Goal: Book appointment/travel/reservation

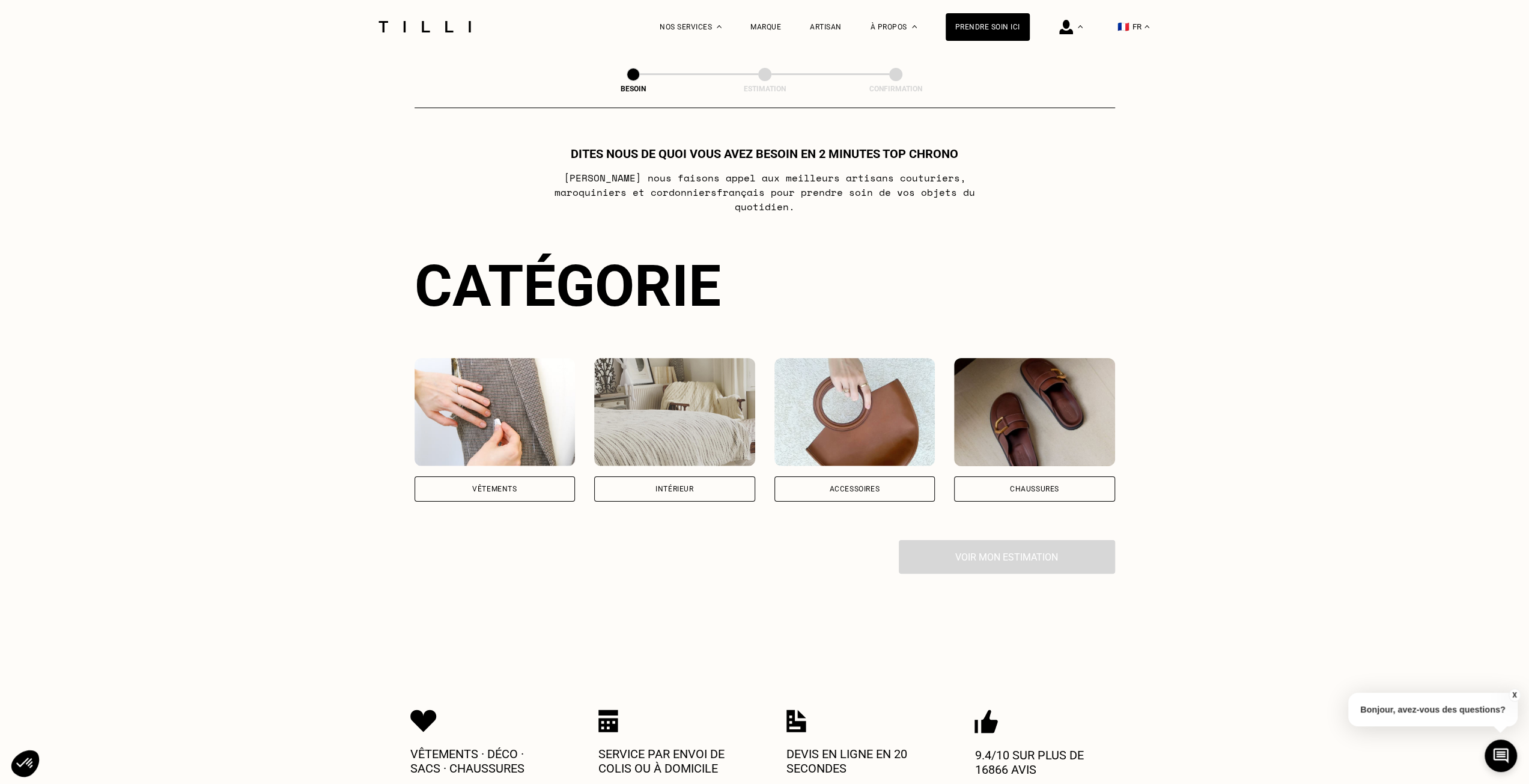
click at [496, 476] on div "Vêtements" at bounding box center [495, 489] width 161 height 25
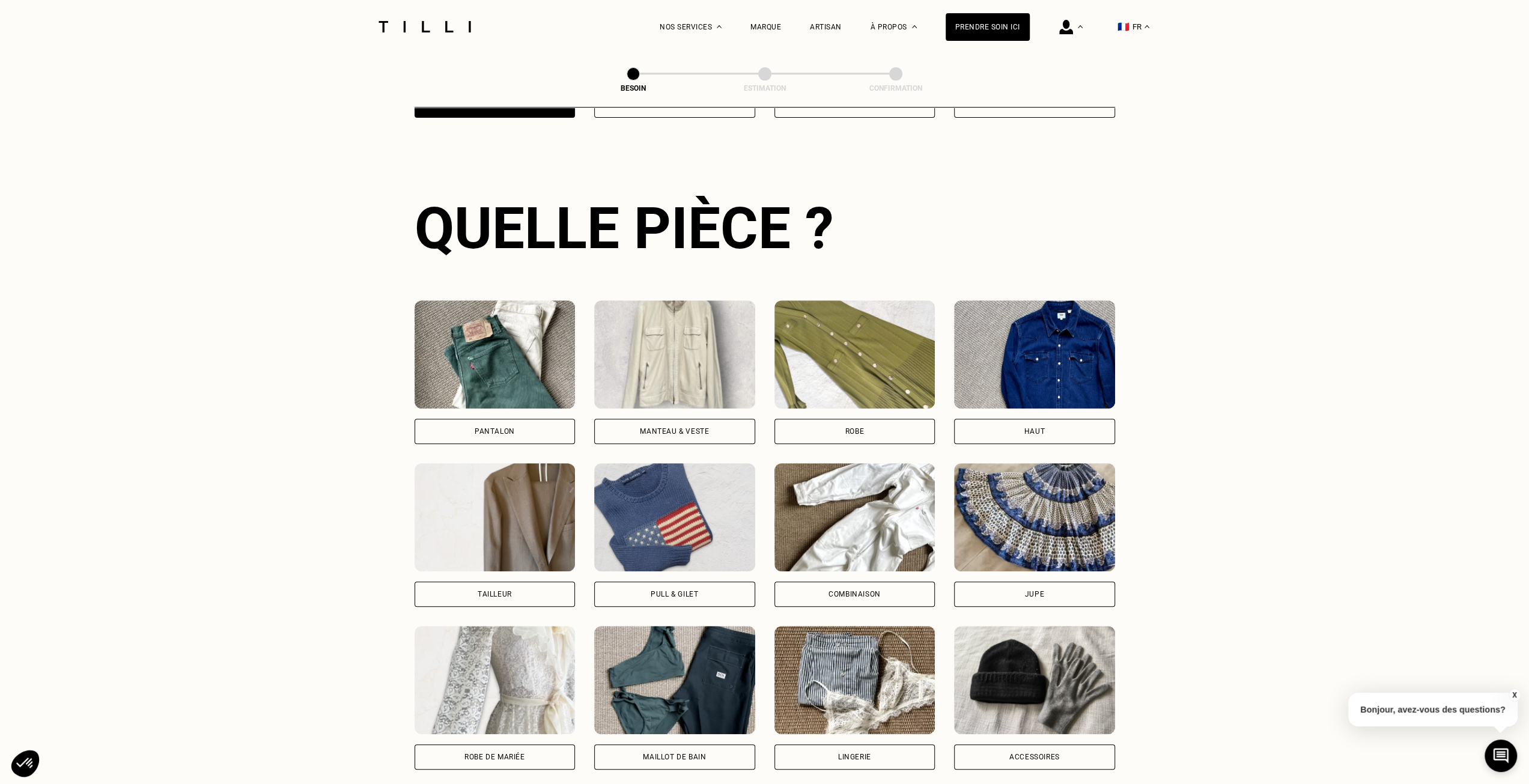
scroll to position [393, 0]
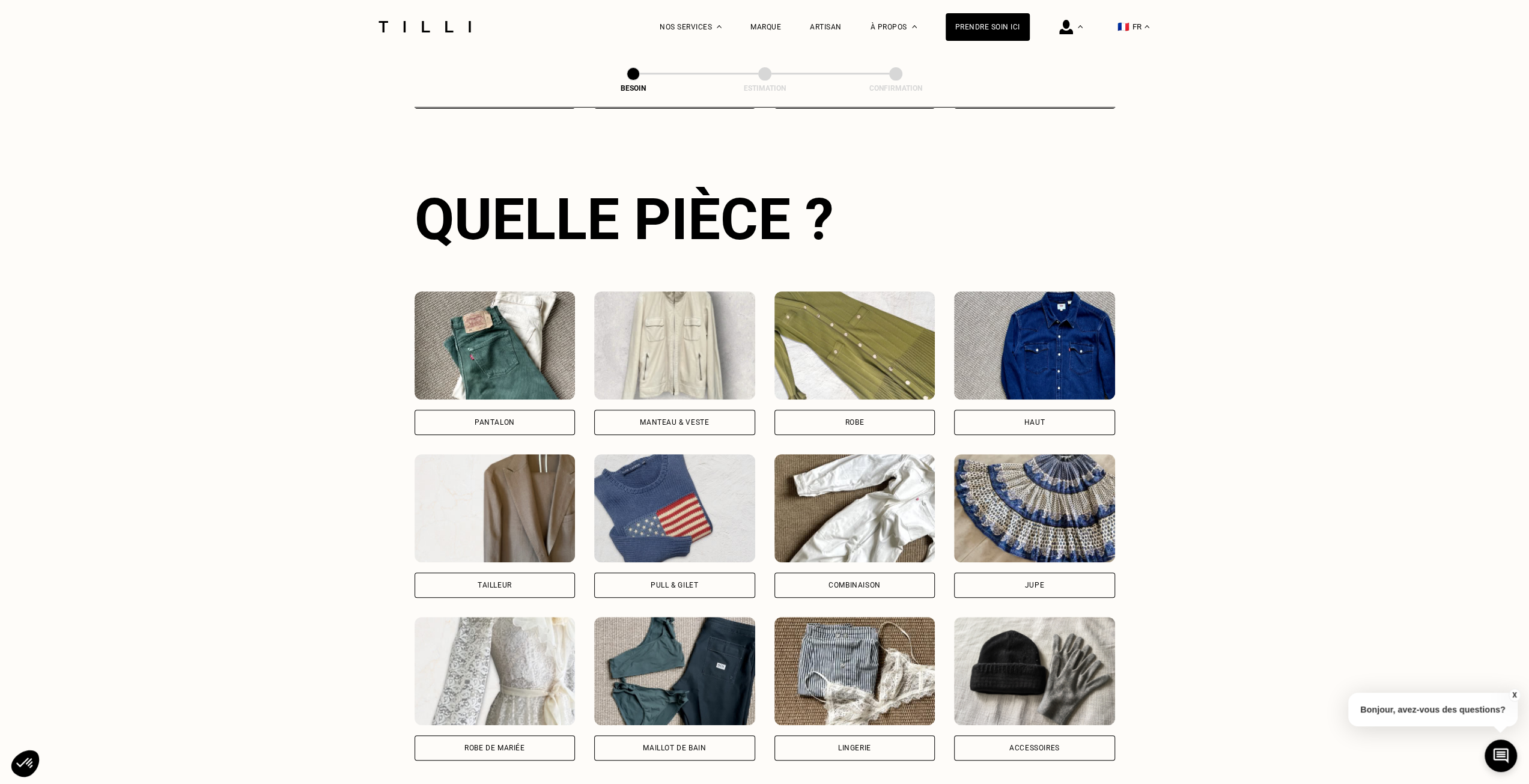
click at [686, 320] on img at bounding box center [675, 345] width 161 height 108
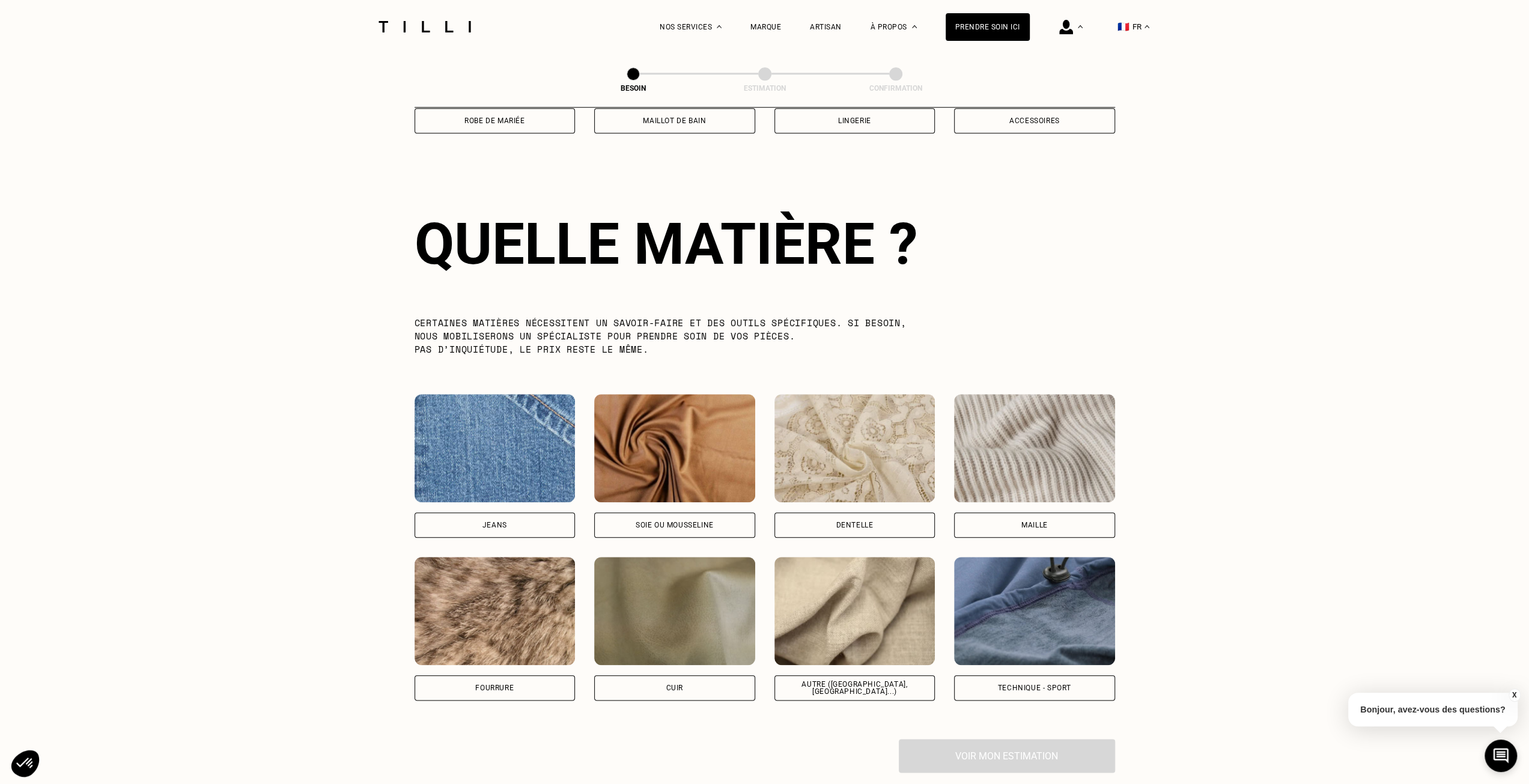
scroll to position [813, 0]
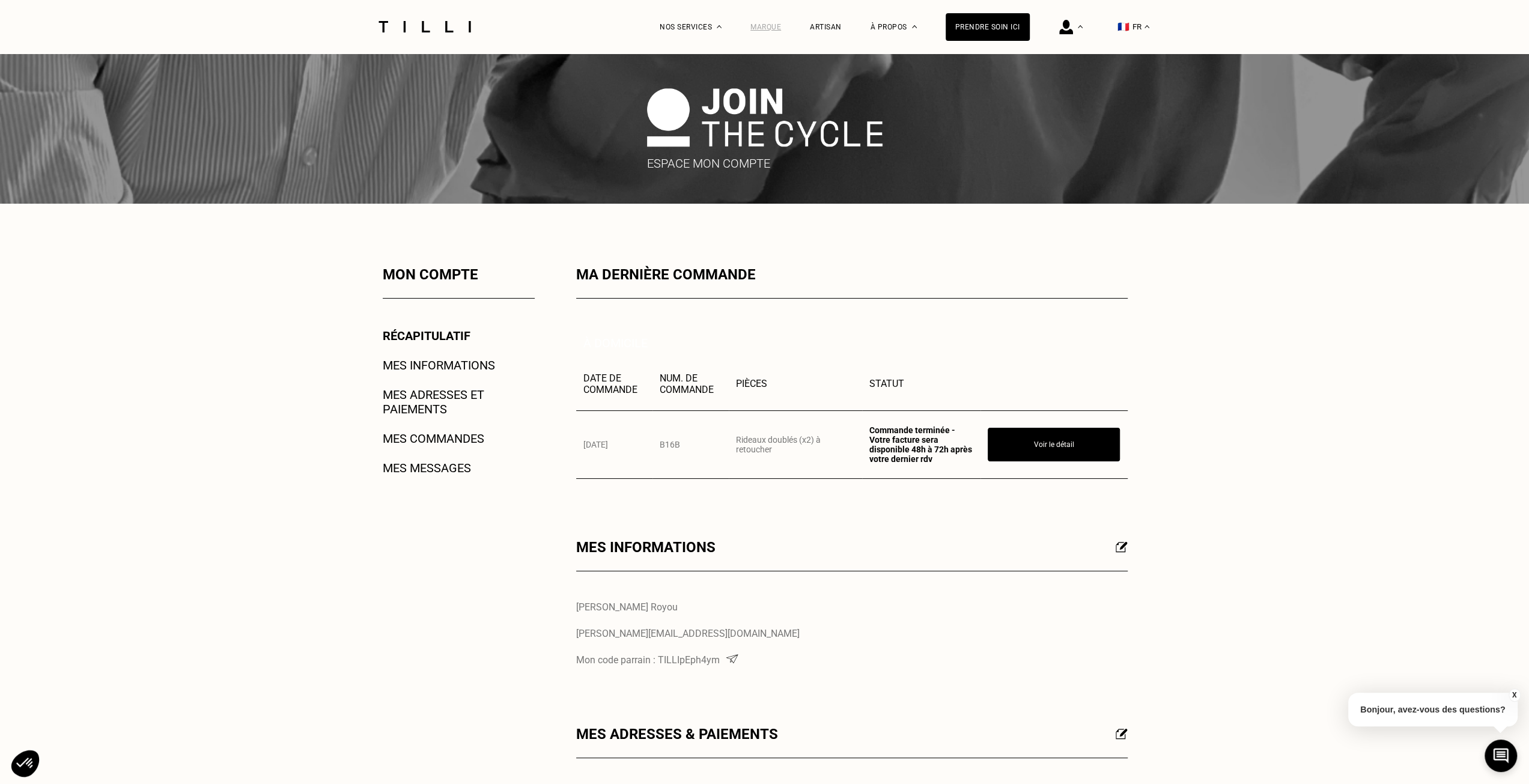
click at [778, 25] on div "Marque" at bounding box center [765, 27] width 30 height 8
click at [692, 97] on span "Retoucherie" at bounding box center [692, 101] width 47 height 8
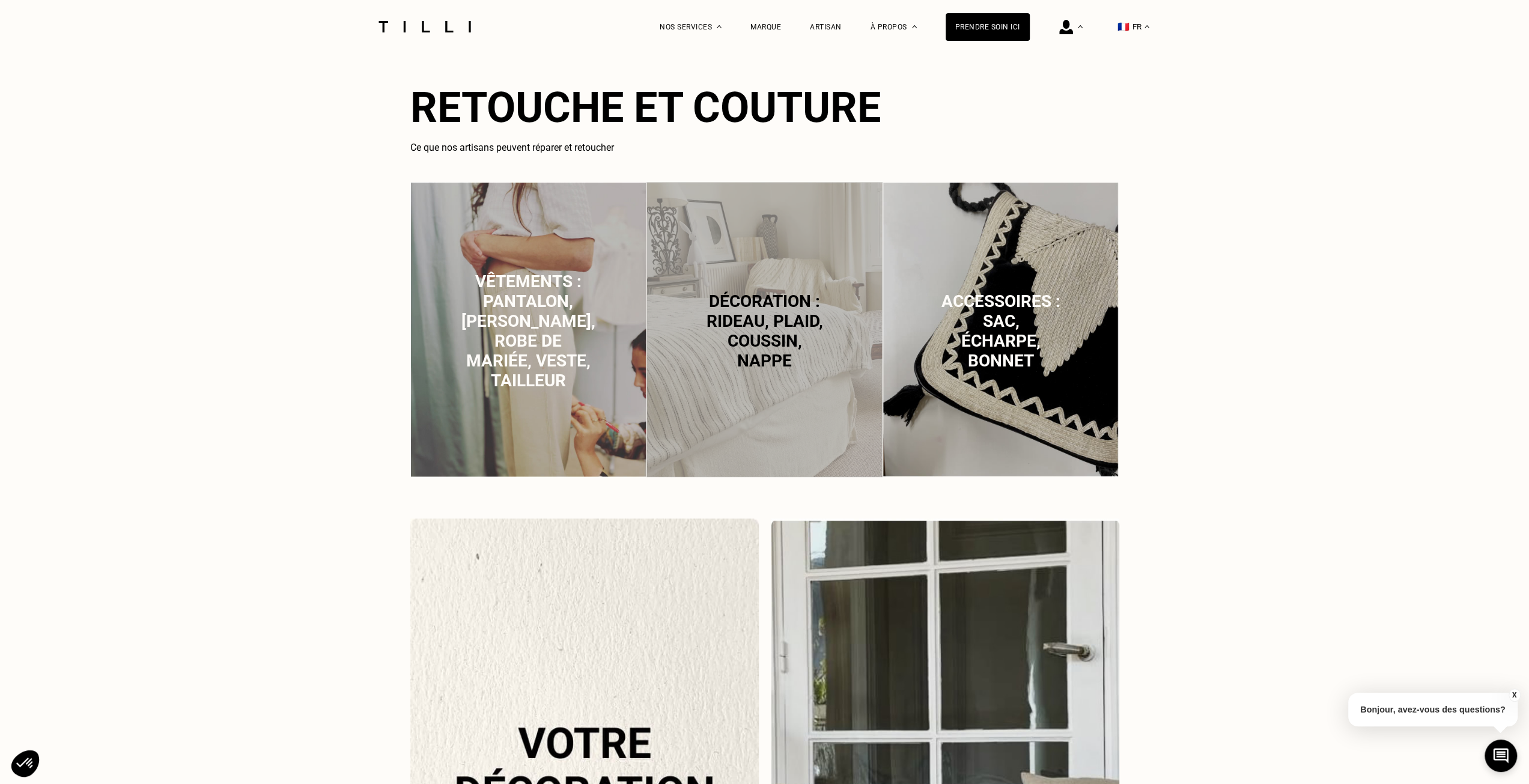
scroll to position [901, 0]
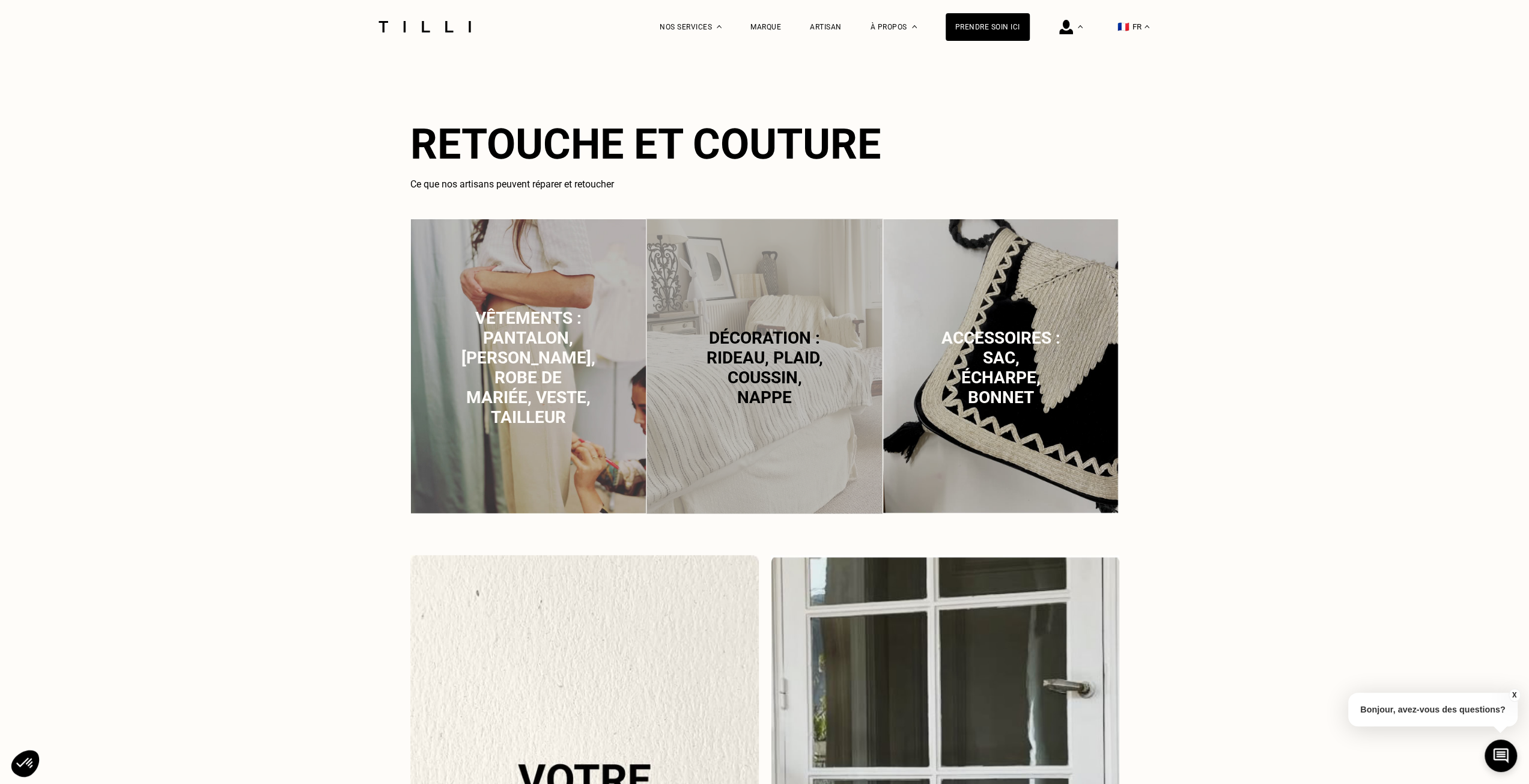
click at [554, 404] on span "Vêtements : pantalon, [PERSON_NAME], robe de mariée, veste, tailleur" at bounding box center [528, 368] width 134 height 119
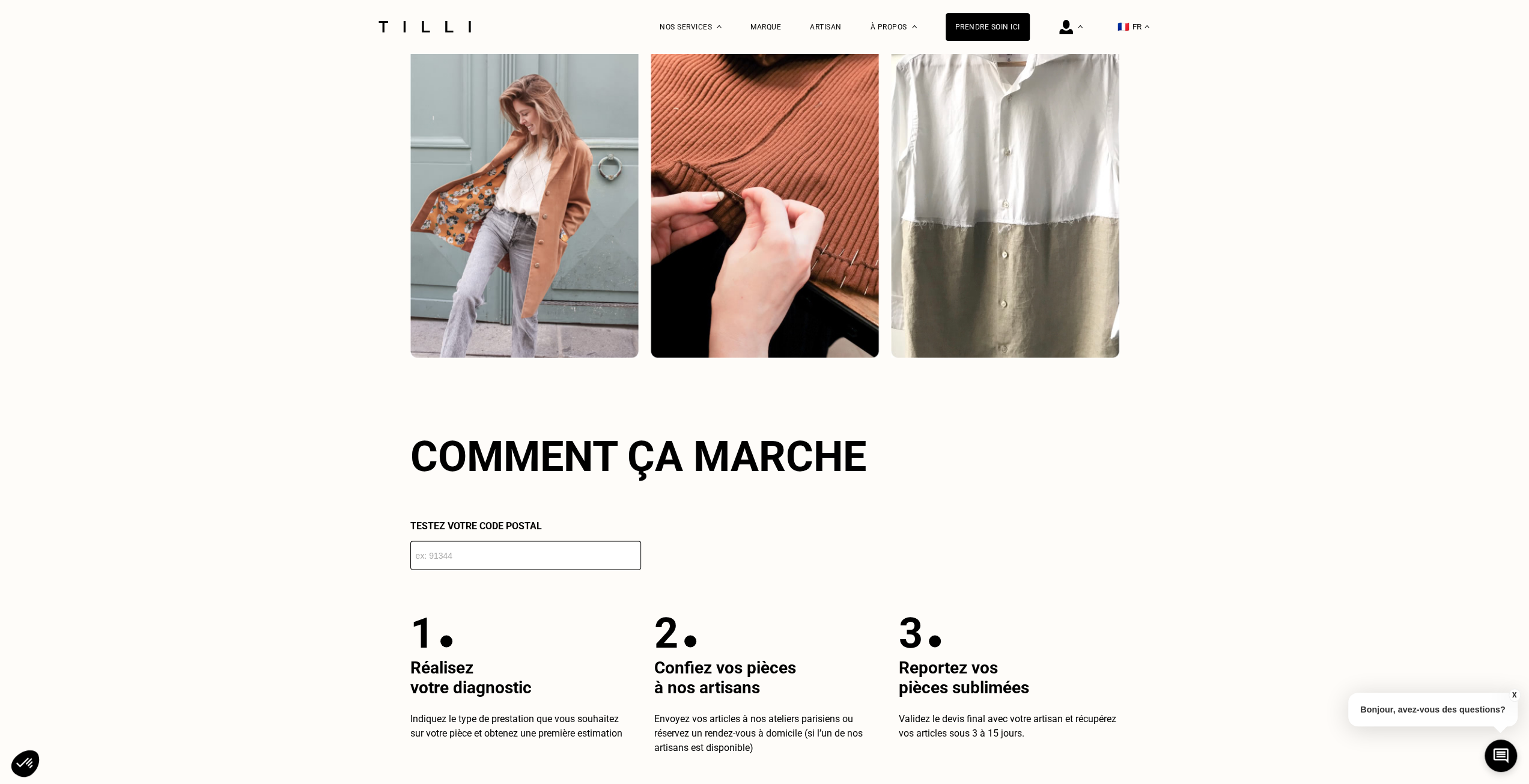
scroll to position [1891, 0]
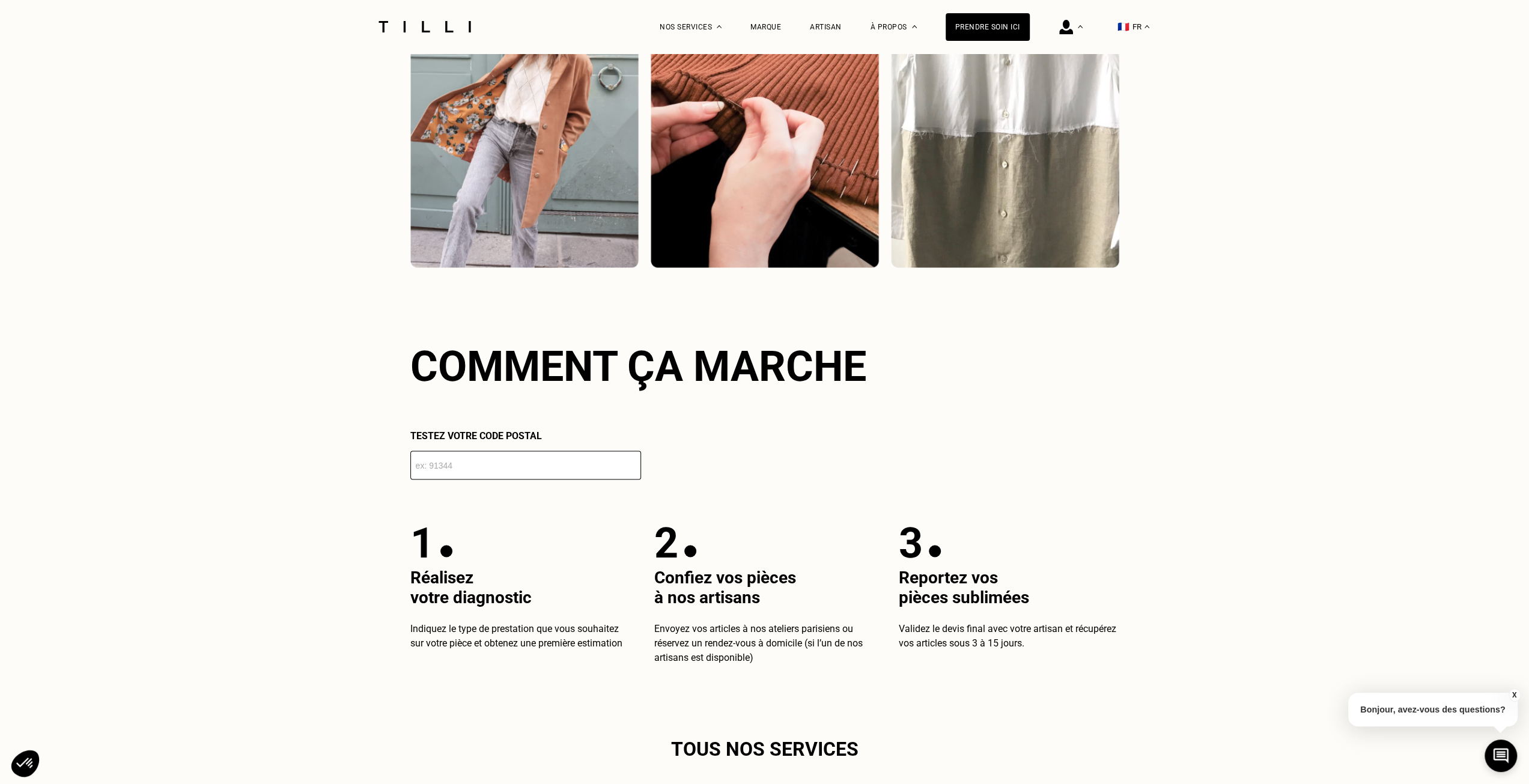
click at [527, 471] on input "number" at bounding box center [525, 465] width 230 height 29
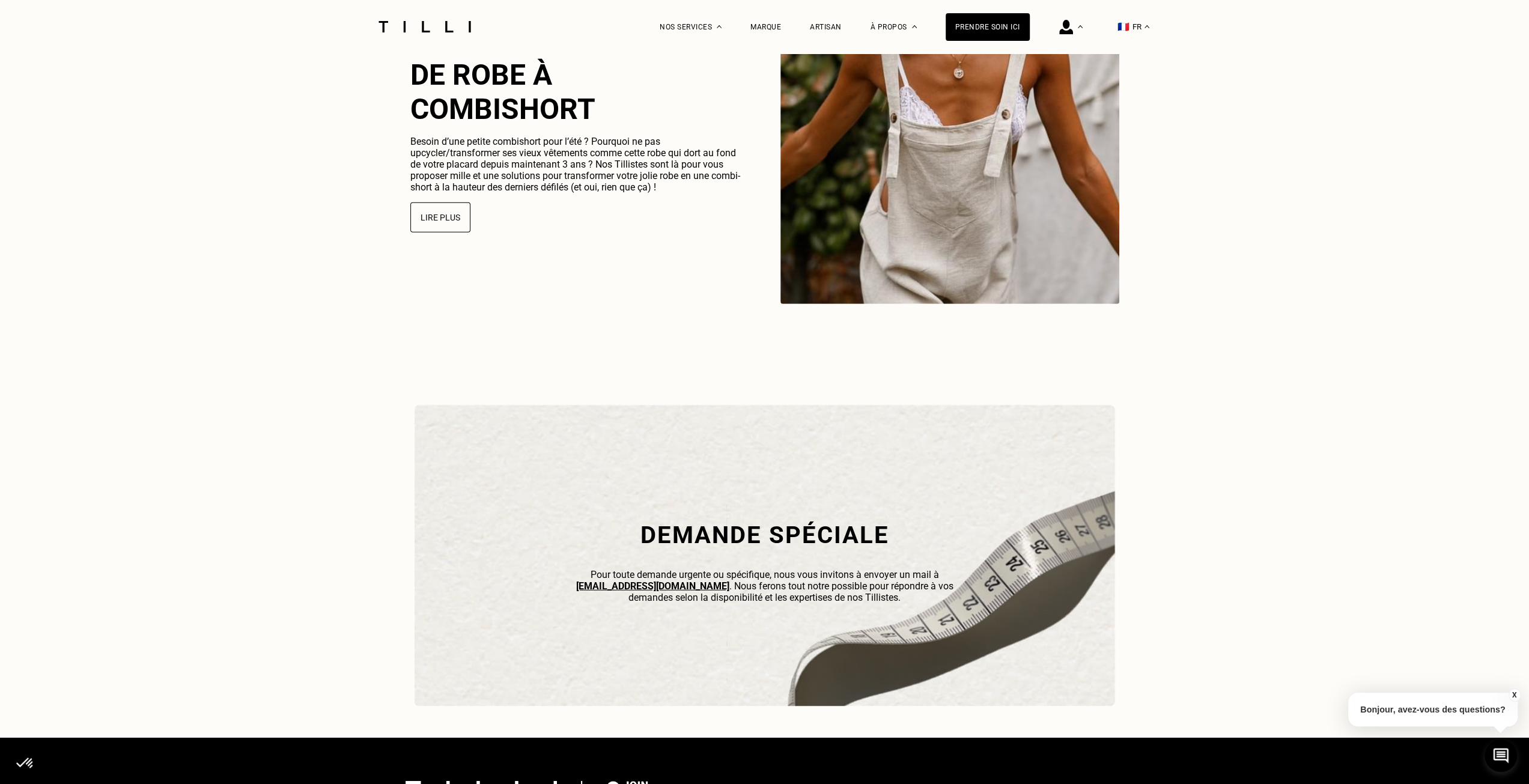
scroll to position [3692, 0]
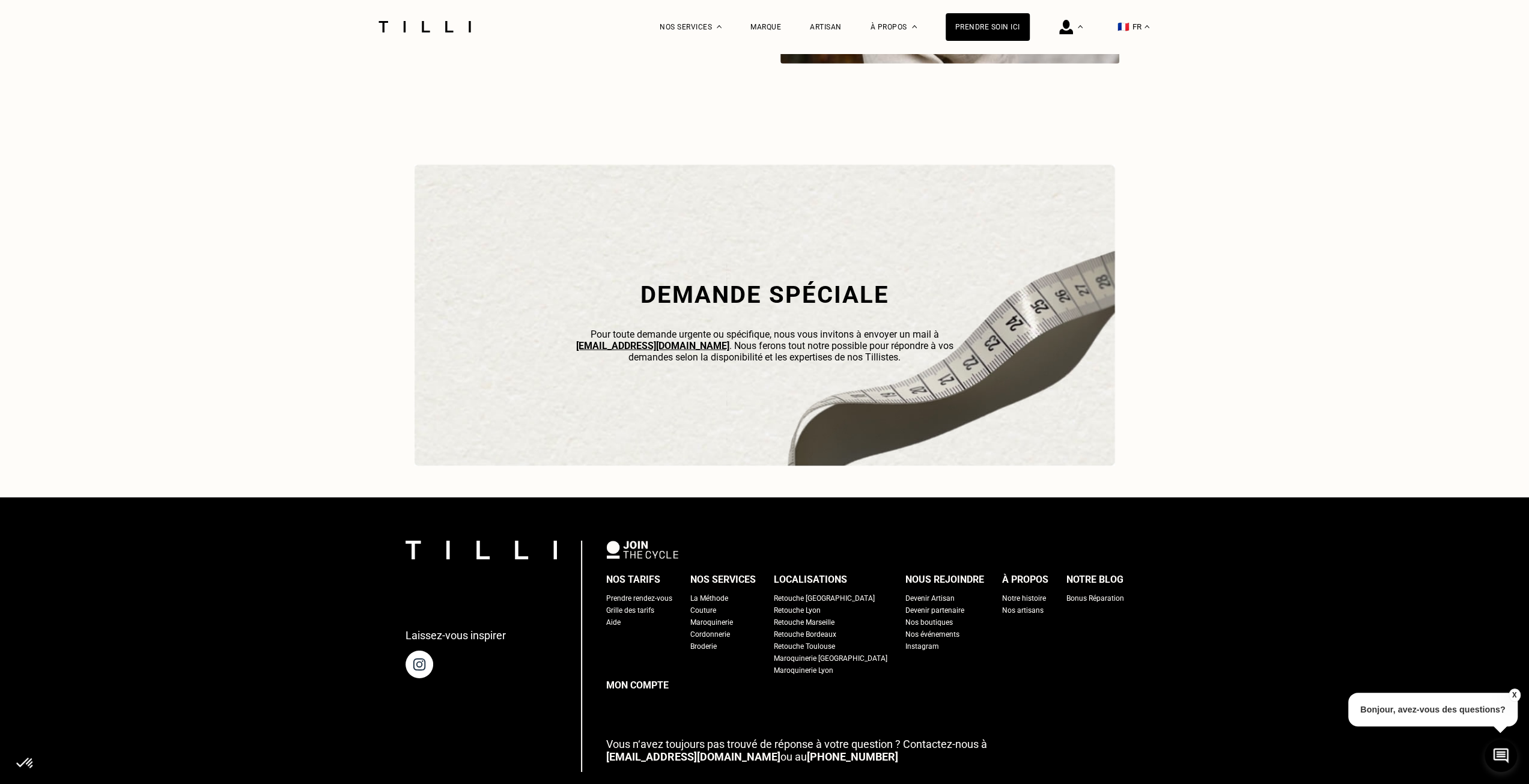
type input "92600"
click at [659, 604] on div "Prendre rendez-vous" at bounding box center [639, 598] width 66 height 12
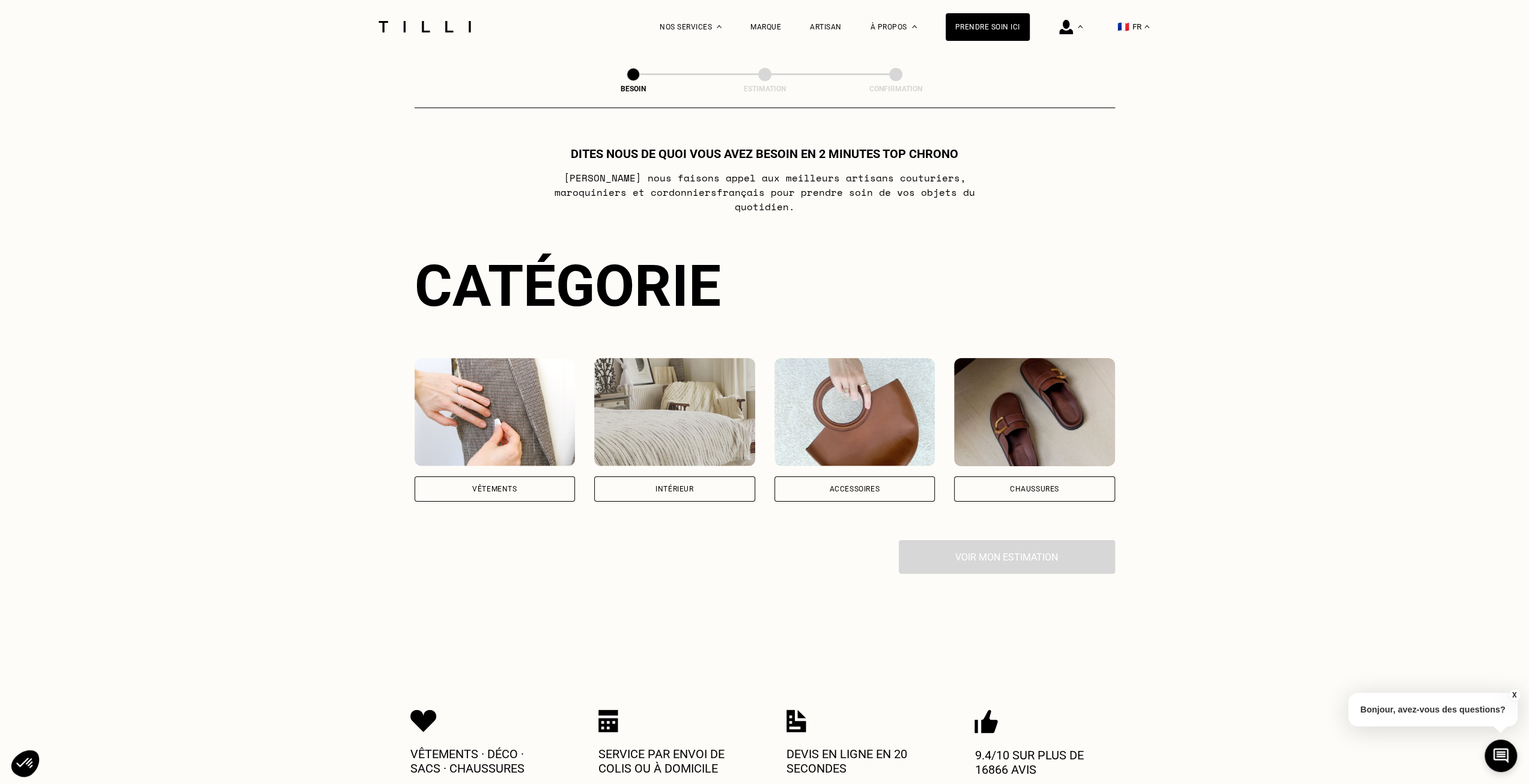
click at [534, 383] on img at bounding box center [495, 412] width 161 height 108
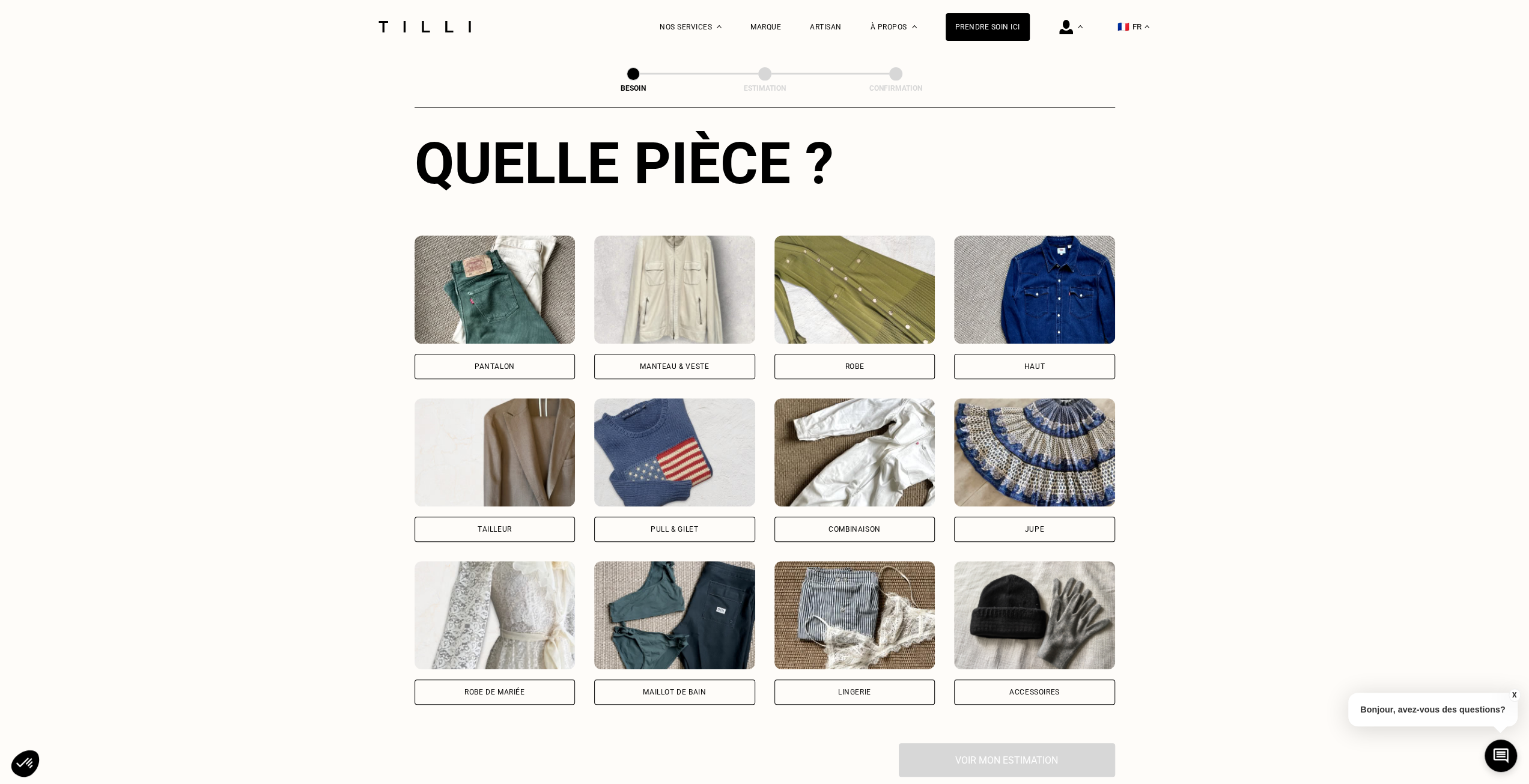
scroll to position [393, 0]
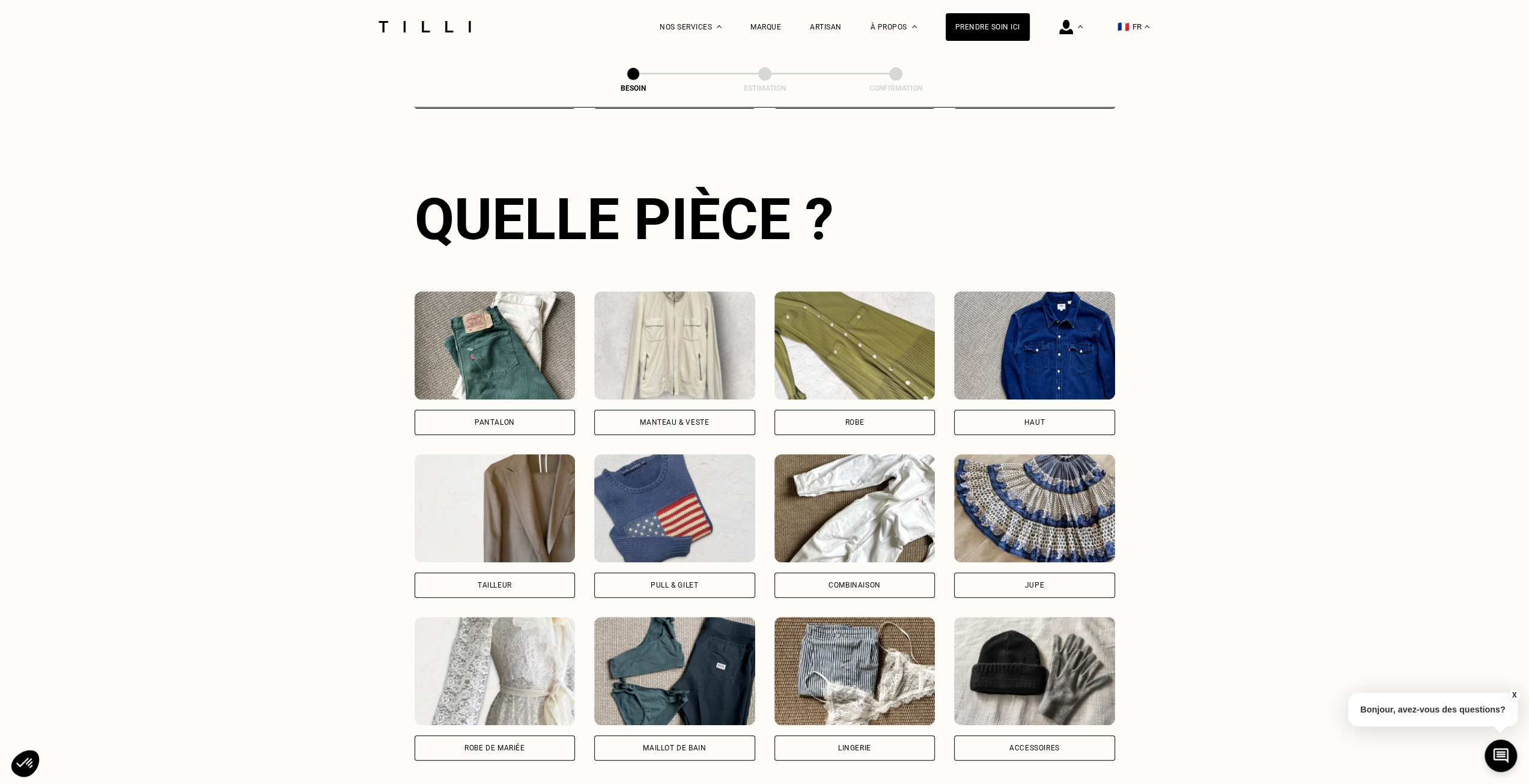
click at [686, 314] on img at bounding box center [675, 345] width 161 height 108
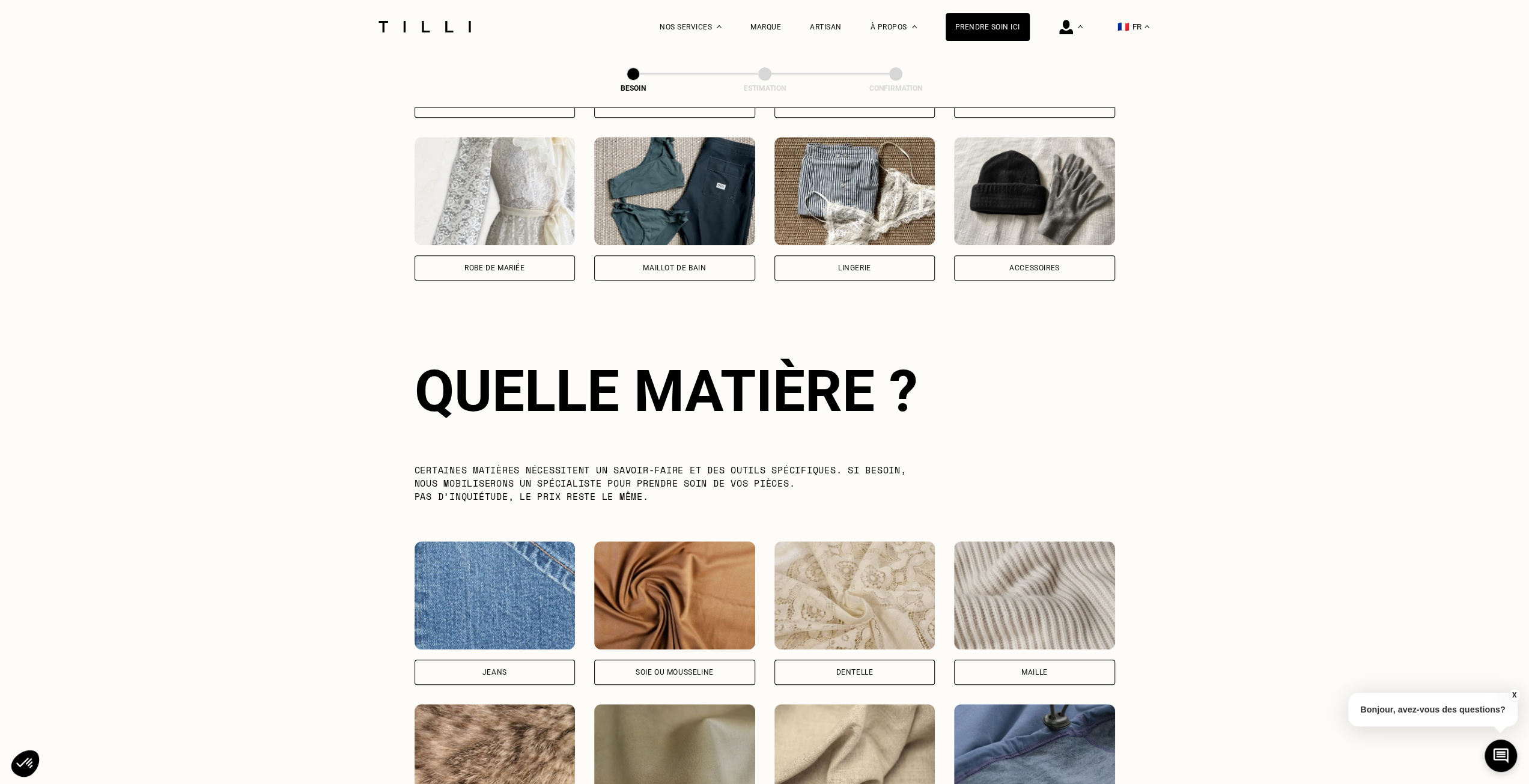
scroll to position [1045, 0]
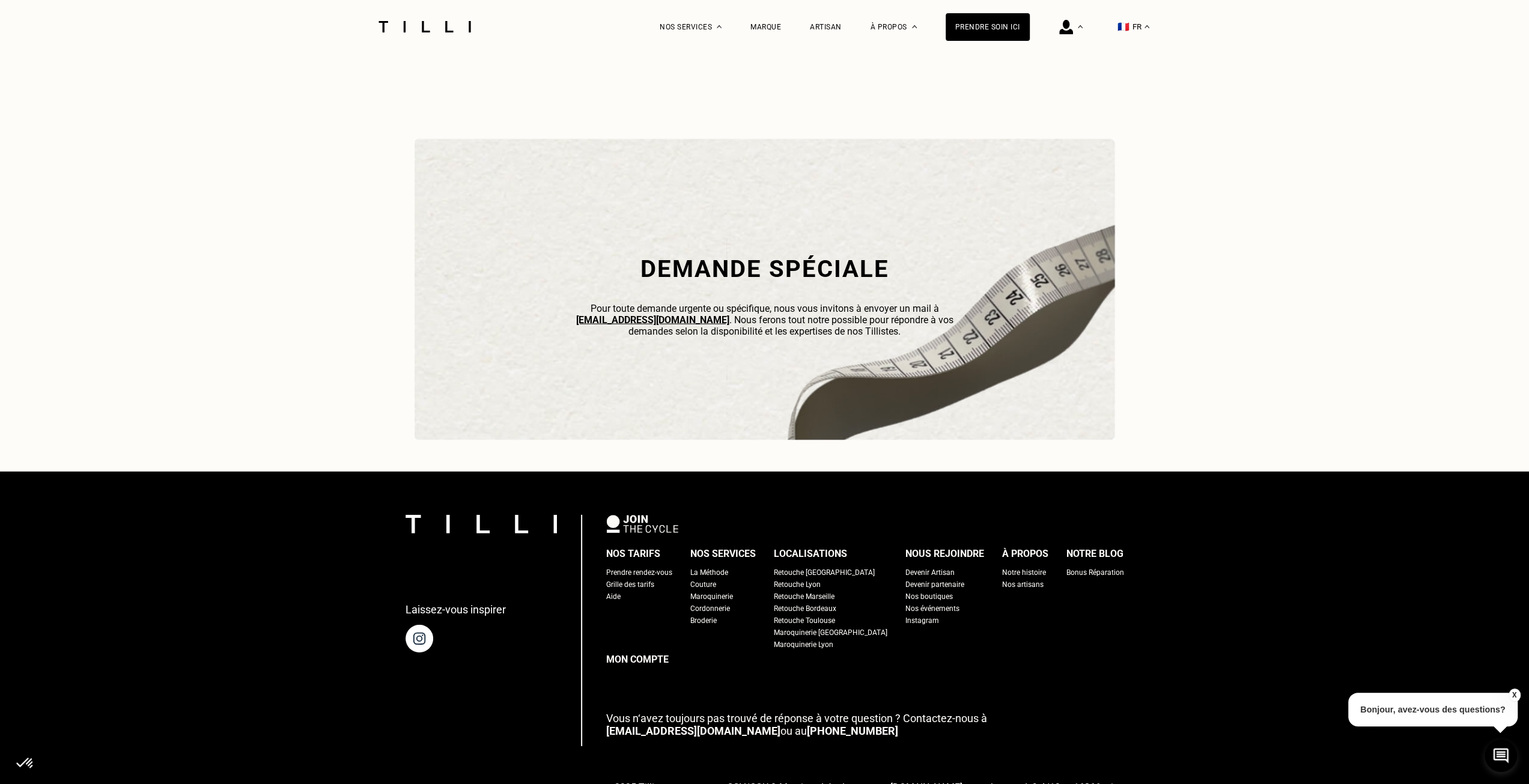
scroll to position [3541, 0]
